Goal: Entertainment & Leisure: Consume media (video, audio)

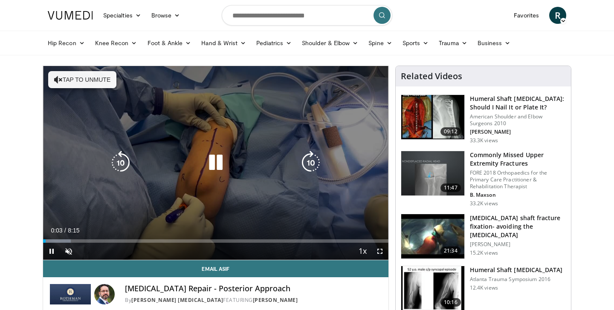
click at [214, 164] on icon "Video Player" at bounding box center [216, 163] width 24 height 24
click at [314, 167] on icon "Video Player" at bounding box center [311, 163] width 24 height 24
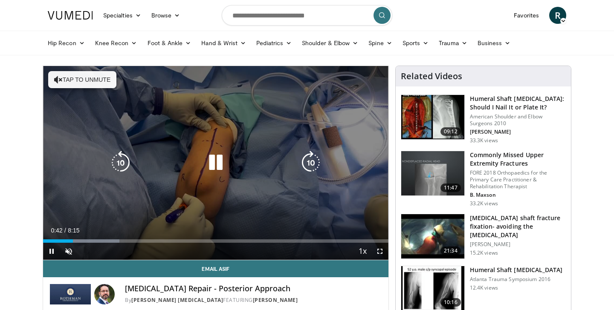
click at [310, 161] on icon "Video Player" at bounding box center [311, 163] width 24 height 24
click at [312, 165] on icon "Video Player" at bounding box center [311, 163] width 24 height 24
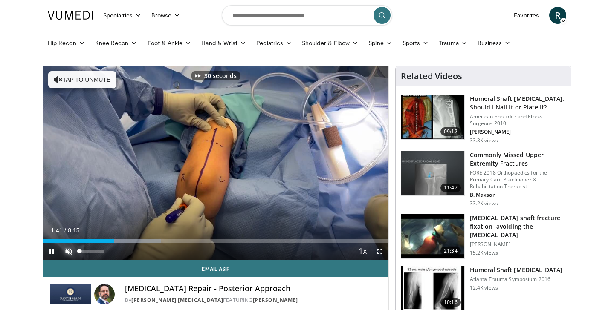
click at [70, 254] on span "Video Player" at bounding box center [68, 251] width 17 height 17
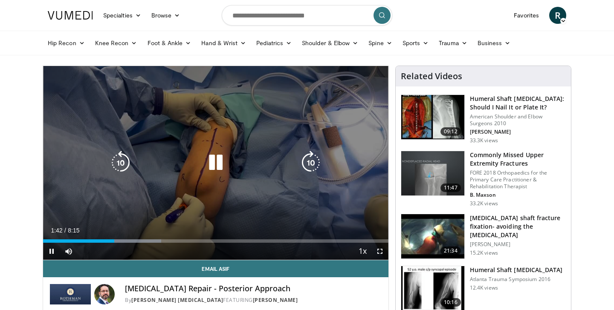
click at [119, 165] on icon "Video Player" at bounding box center [121, 163] width 24 height 24
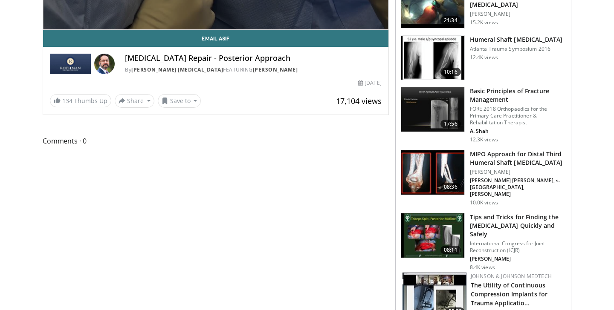
scroll to position [231, 0]
